Goal: Information Seeking & Learning: Learn about a topic

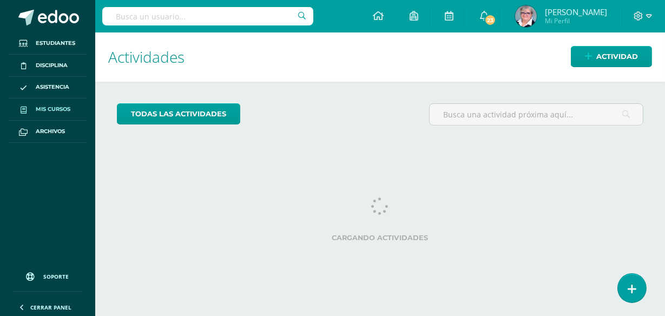
click at [55, 102] on link "Mis cursos" at bounding box center [48, 110] width 78 height 22
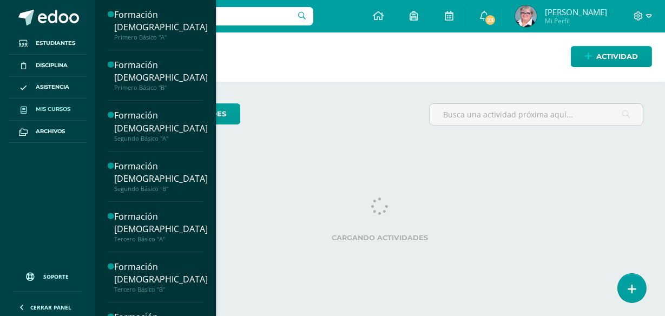
click at [60, 107] on span "Mis cursos" at bounding box center [53, 109] width 35 height 9
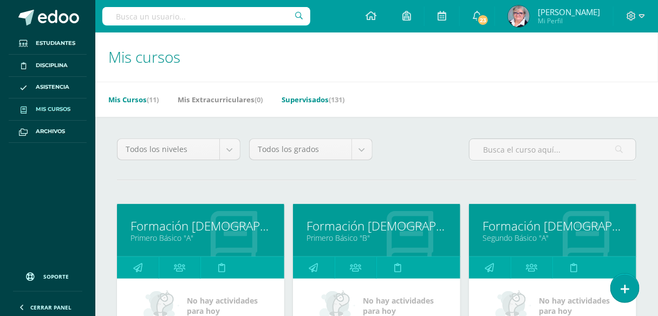
click at [325, 100] on link "Supervisados (131)" at bounding box center [312, 99] width 63 height 17
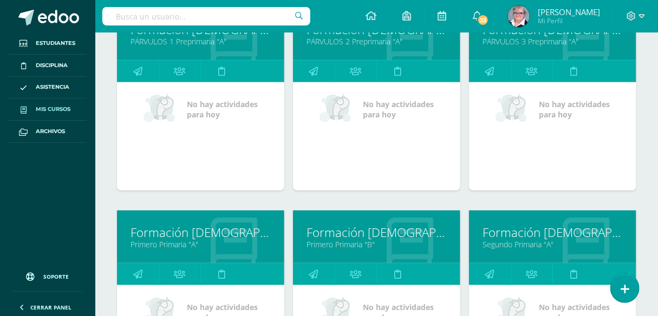
scroll to position [295, 0]
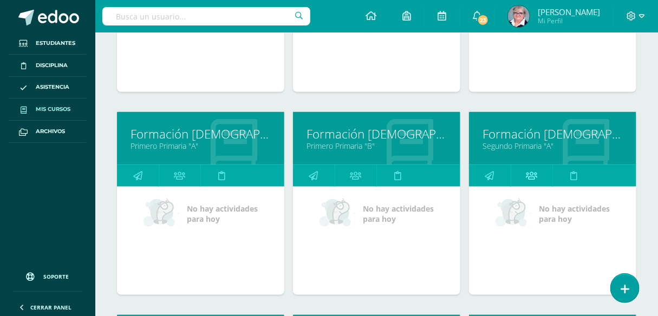
click at [534, 176] on icon at bounding box center [531, 175] width 11 height 21
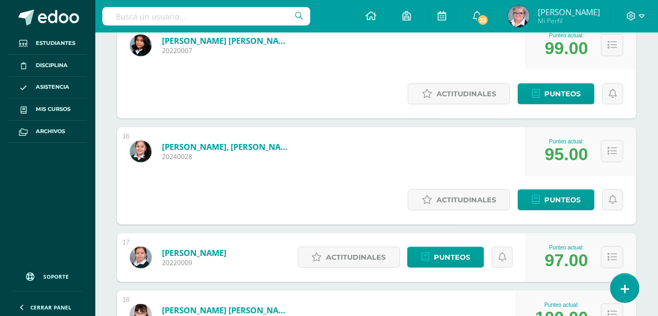
scroll to position [1666, 0]
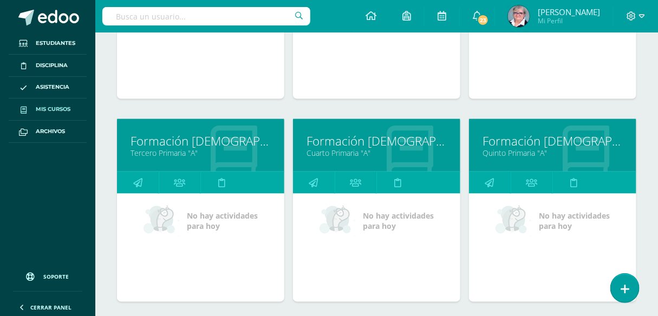
scroll to position [492, 0]
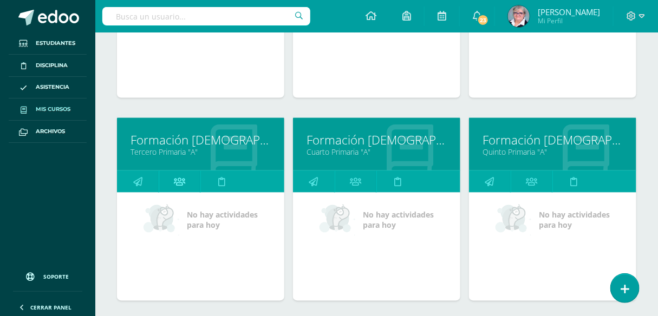
click at [182, 183] on icon at bounding box center [179, 181] width 11 height 21
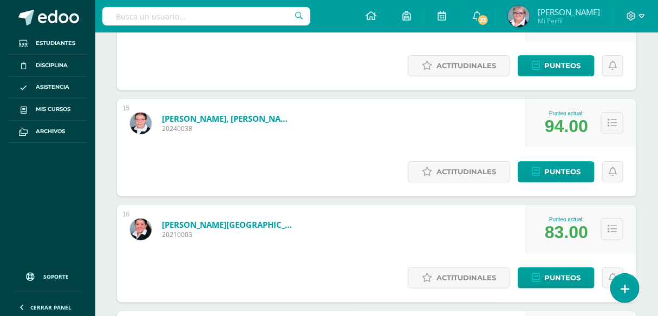
scroll to position [1377, 0]
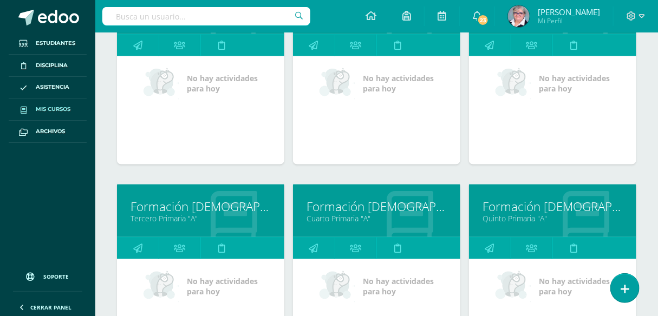
scroll to position [443, 0]
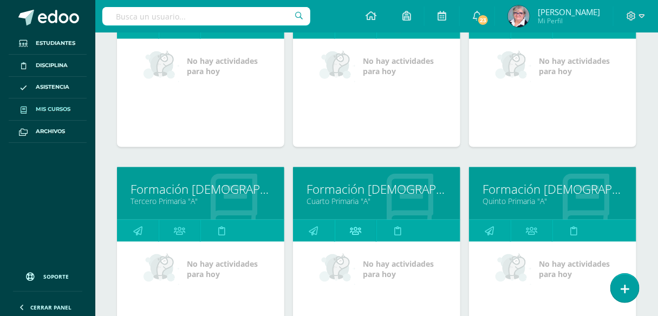
click at [352, 225] on icon at bounding box center [355, 230] width 11 height 21
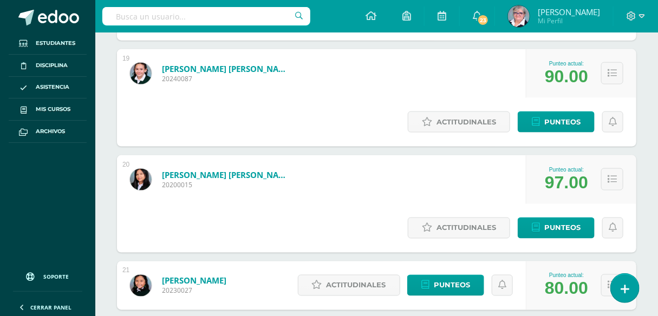
scroll to position [1967, 0]
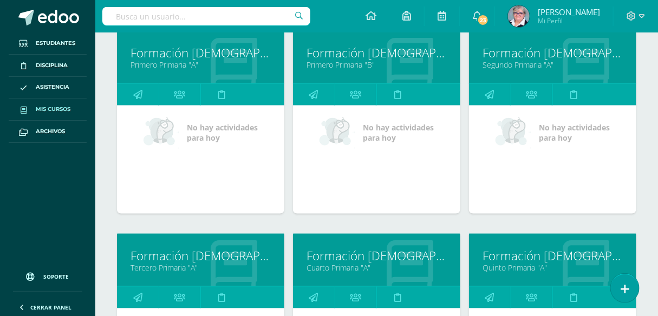
scroll to position [443, 0]
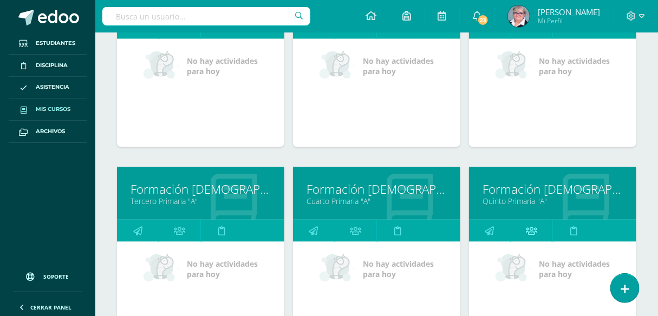
click at [534, 232] on icon at bounding box center [531, 230] width 11 height 21
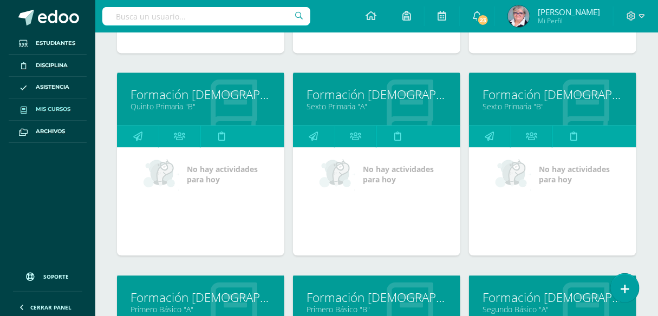
scroll to position [758, 0]
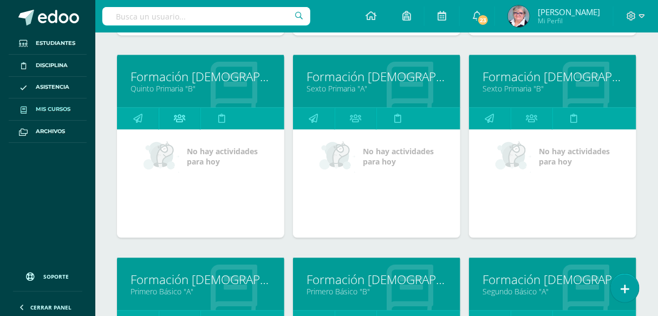
click at [185, 116] on link at bounding box center [180, 119] width 42 height 22
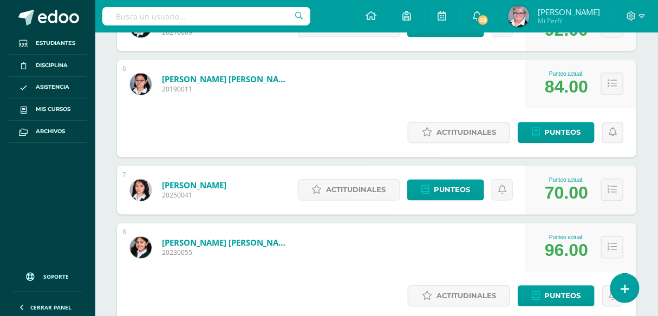
scroll to position [608, 0]
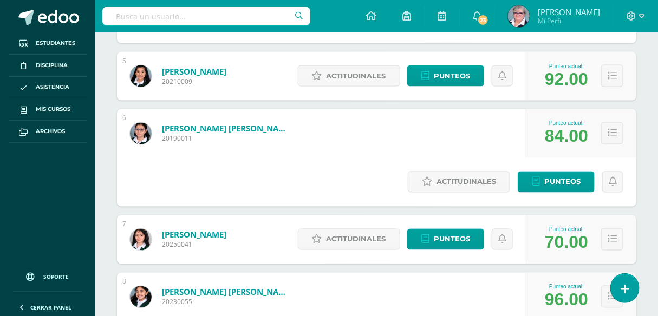
click at [147, 229] on img at bounding box center [141, 240] width 22 height 22
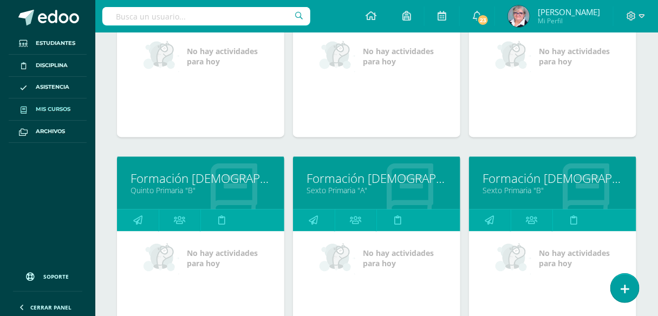
scroll to position [660, 0]
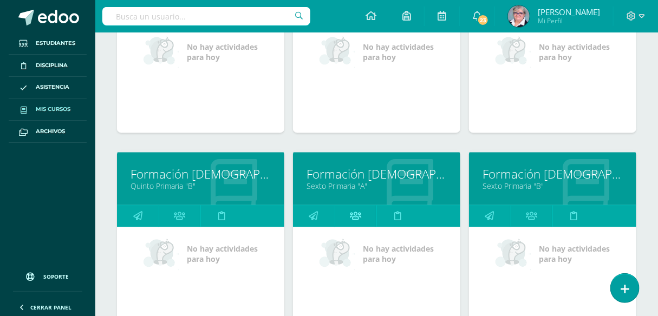
click at [350, 212] on icon at bounding box center [355, 216] width 11 height 21
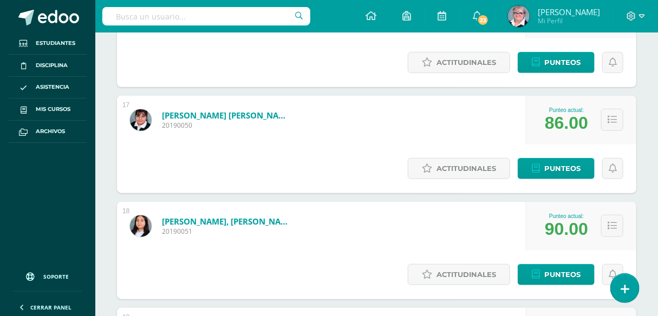
scroll to position [1706, 0]
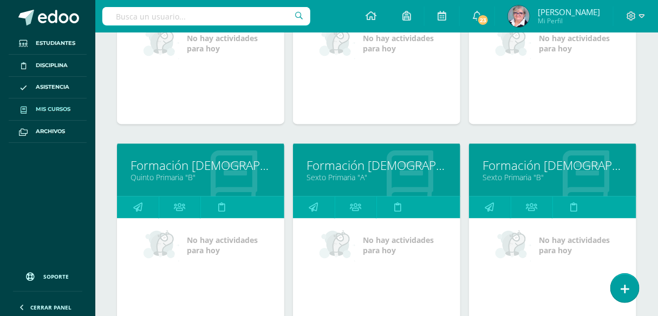
scroll to position [758, 0]
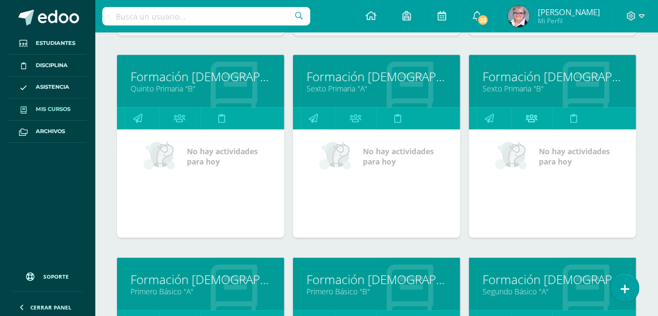
click at [532, 113] on icon at bounding box center [531, 118] width 11 height 21
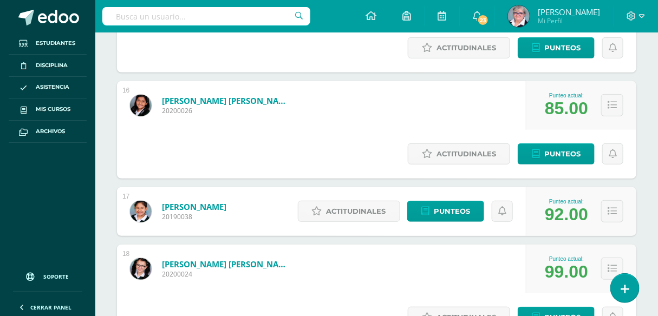
scroll to position [1609, 0]
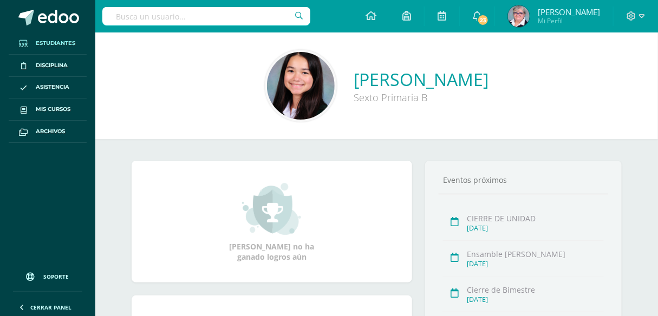
click at [45, 43] on span "Estudiantes" at bounding box center [56, 43] width 40 height 9
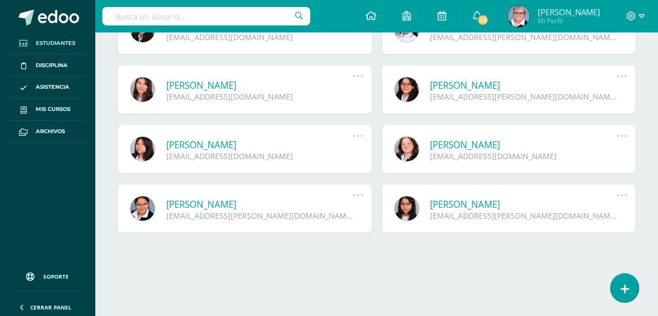
scroll to position [1369, 0]
